Goal: Check status: Check status

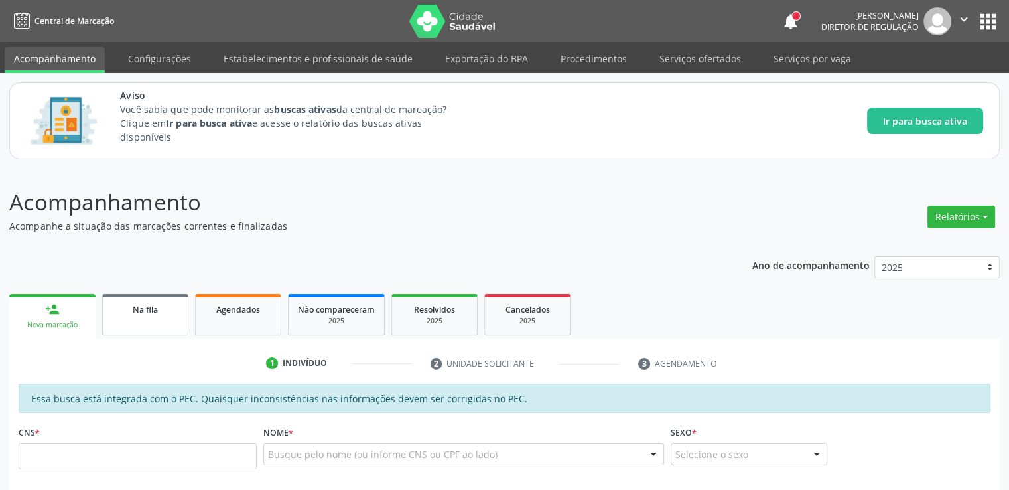
click at [131, 318] on link "Na fila" at bounding box center [145, 314] width 86 height 41
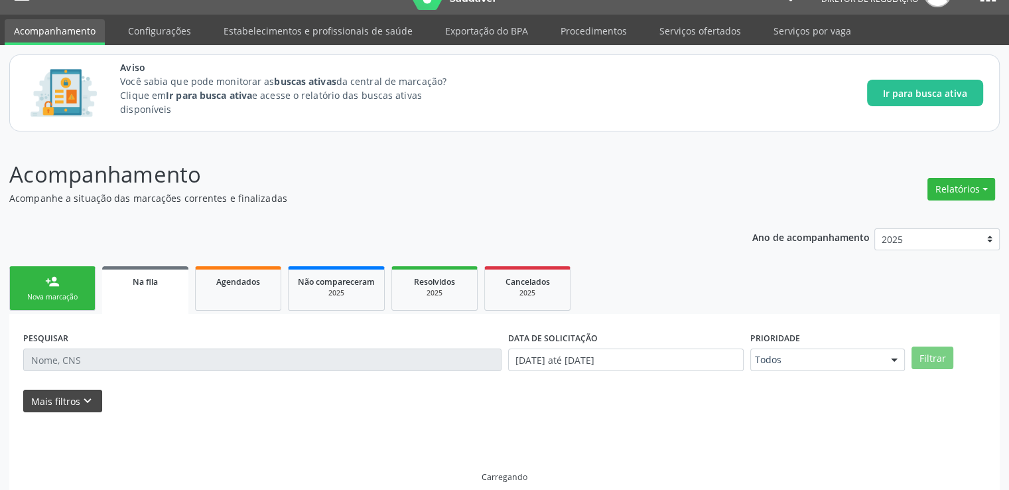
scroll to position [43, 0]
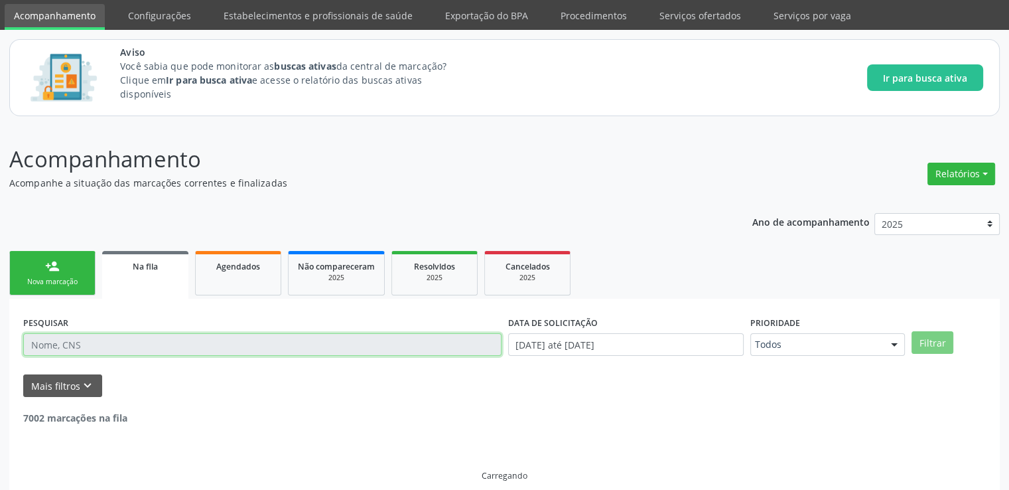
click at [89, 340] on input "text" at bounding box center [262, 344] width 478 height 23
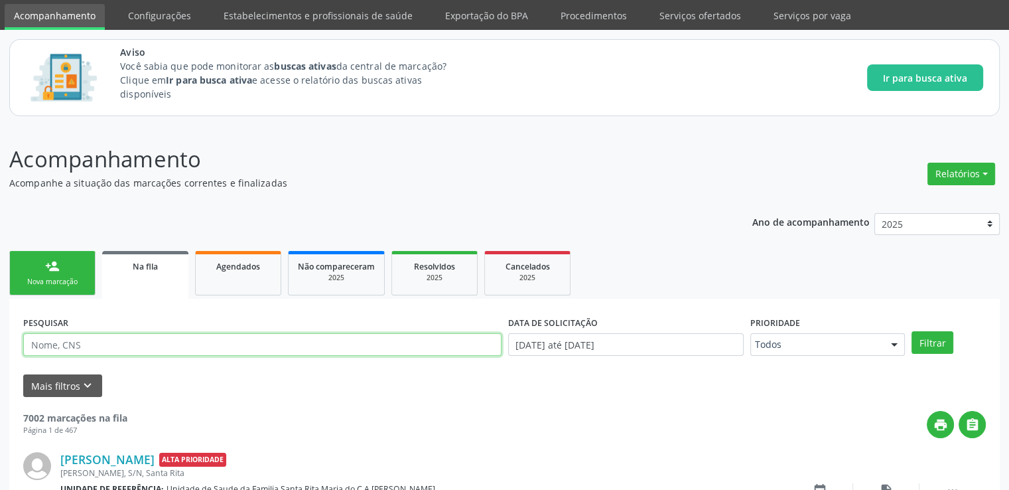
paste input "706002301585747"
type input "706002301585747"
click at [64, 380] on button "Mais filtros keyboard_arrow_down" at bounding box center [62, 385] width 79 height 23
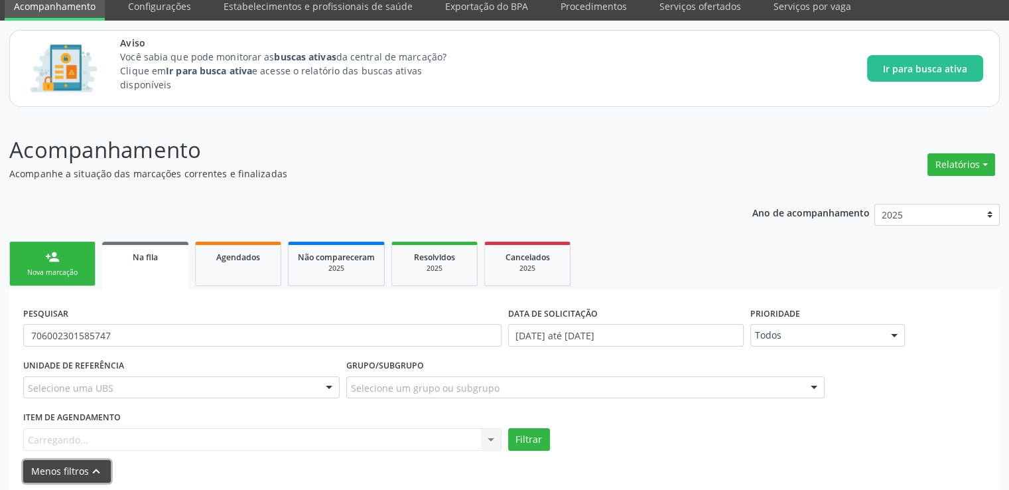
scroll to position [176, 0]
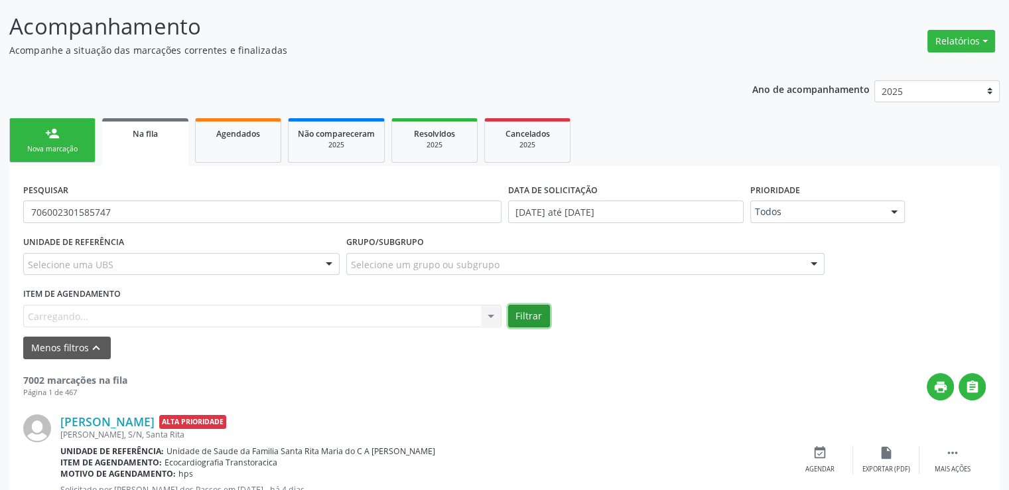
click at [522, 319] on button "Filtrar" at bounding box center [529, 316] width 42 height 23
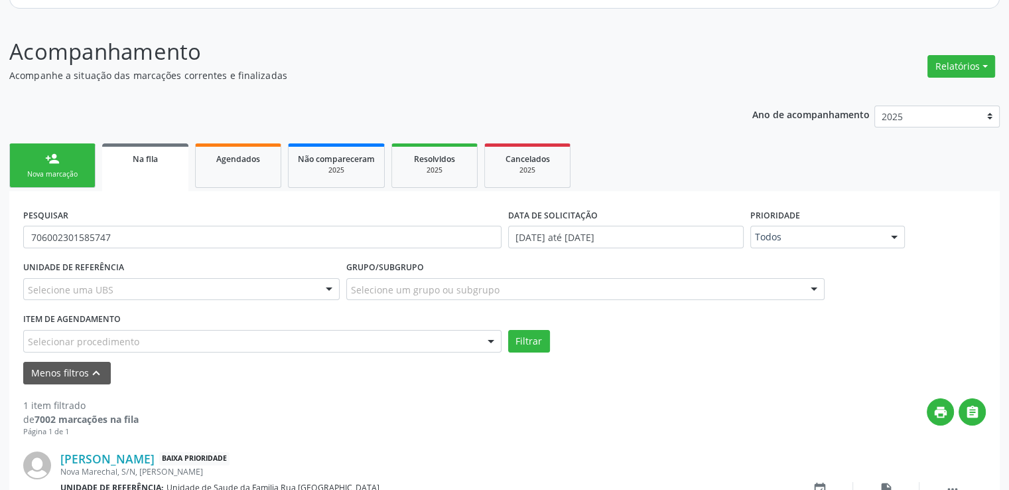
scroll to position [239, 0]
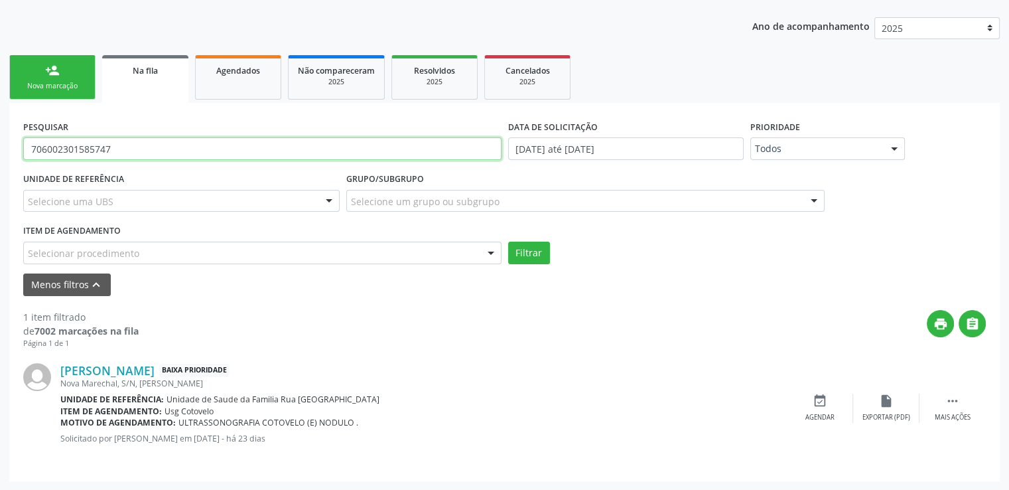
drag, startPoint x: 134, startPoint y: 152, endPoint x: 0, endPoint y: 161, distance: 134.3
click at [0, 161] on div "Acompanhamento Acompanhe a situação das marcações correntes e finalizadas Relat…" at bounding box center [504, 210] width 1009 height 561
paste input "706202045567062"
type input "706202045567062"
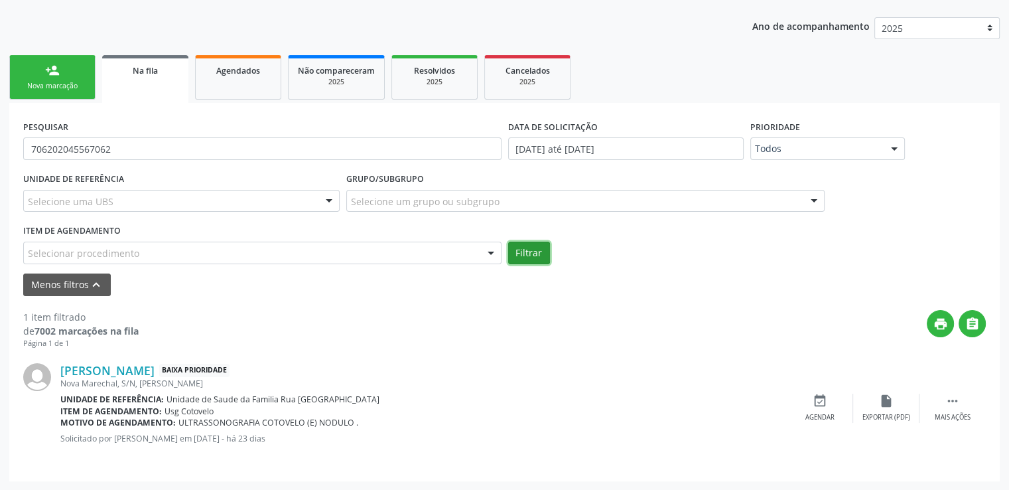
click at [544, 248] on button "Filtrar" at bounding box center [529, 253] width 42 height 23
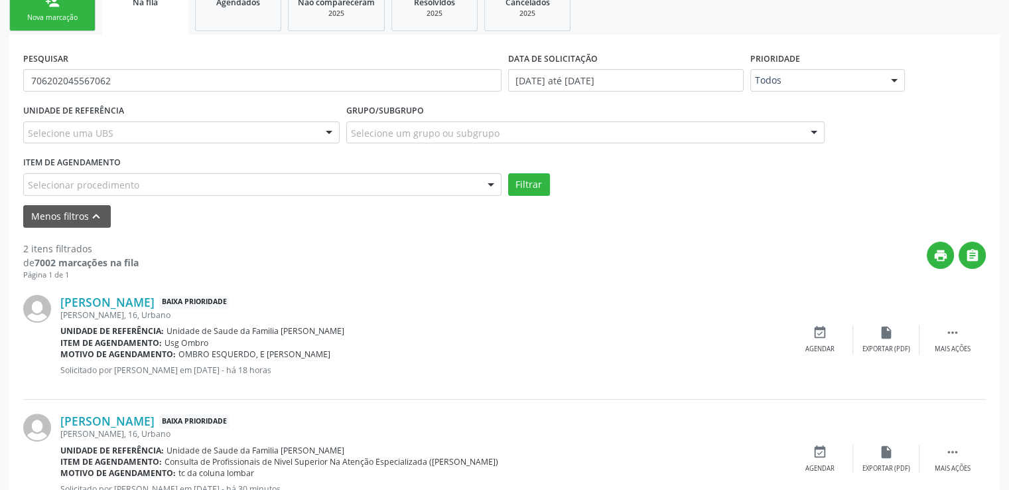
scroll to position [357, 0]
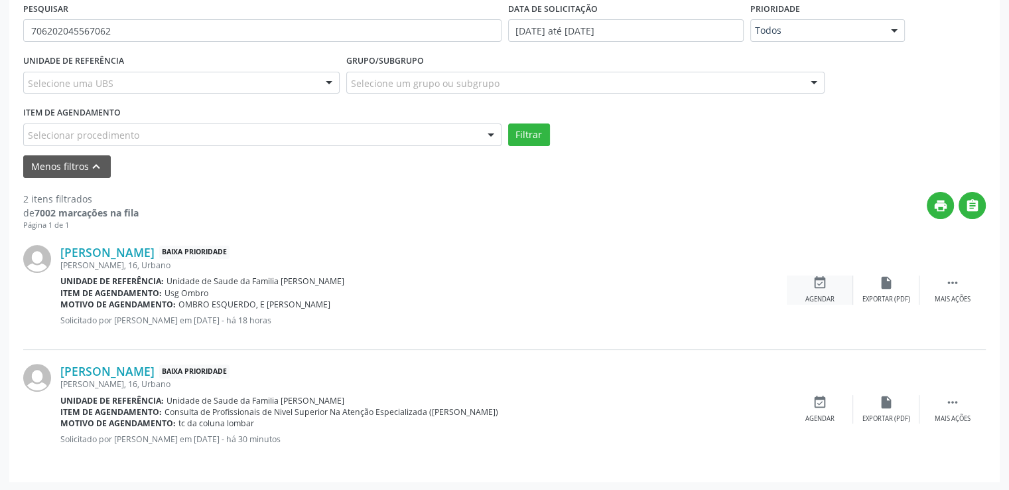
click at [826, 295] on div "Agendar" at bounding box center [820, 299] width 29 height 9
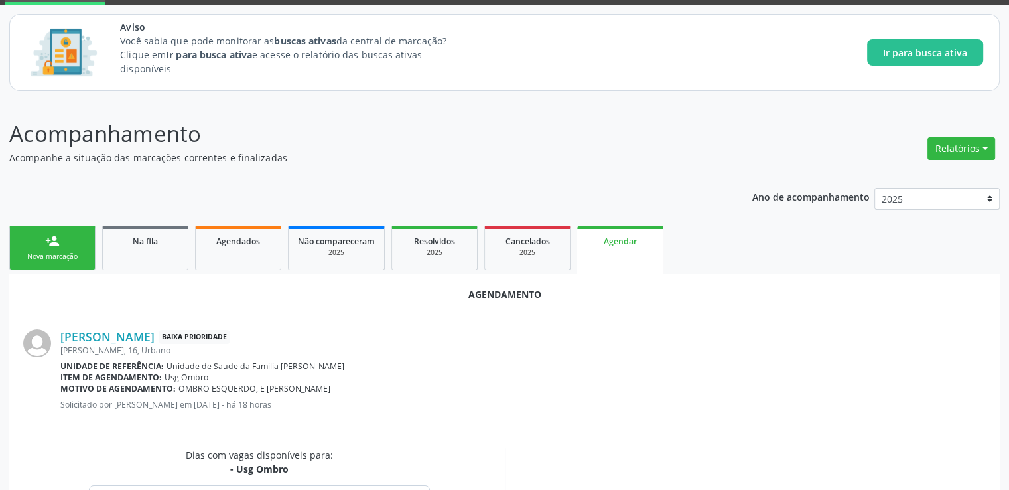
scroll to position [265, 0]
